Goal: Information Seeking & Learning: Check status

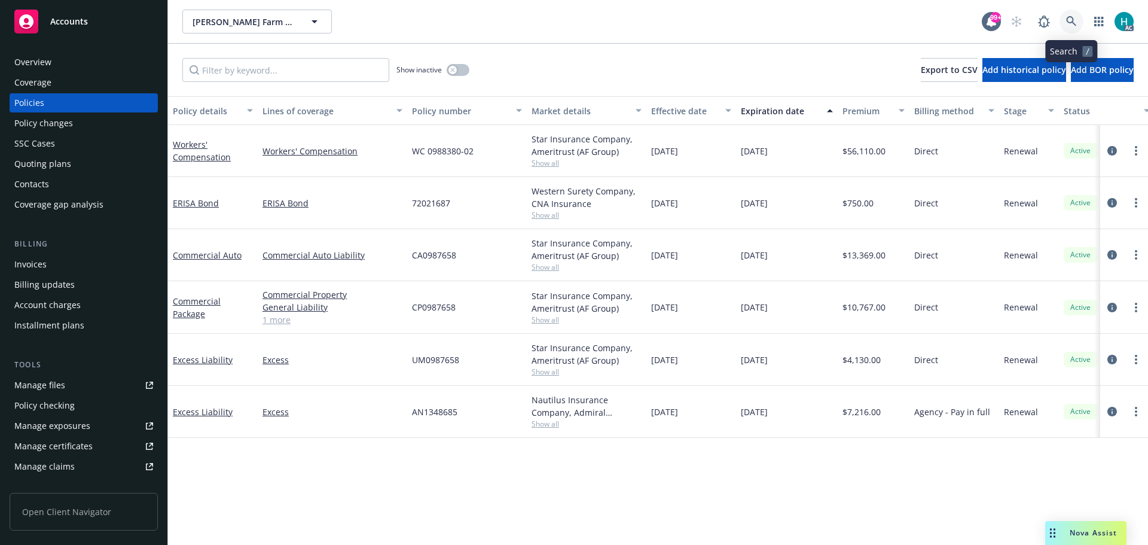
click at [1070, 23] on icon at bounding box center [1072, 21] width 10 height 10
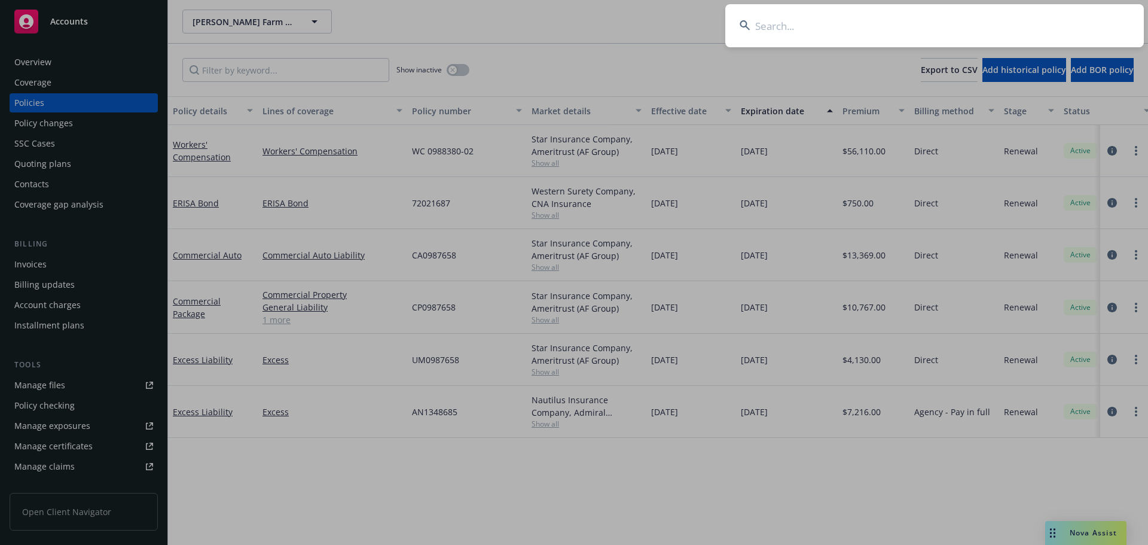
type input "1540494704"
